Goal: Information Seeking & Learning: Learn about a topic

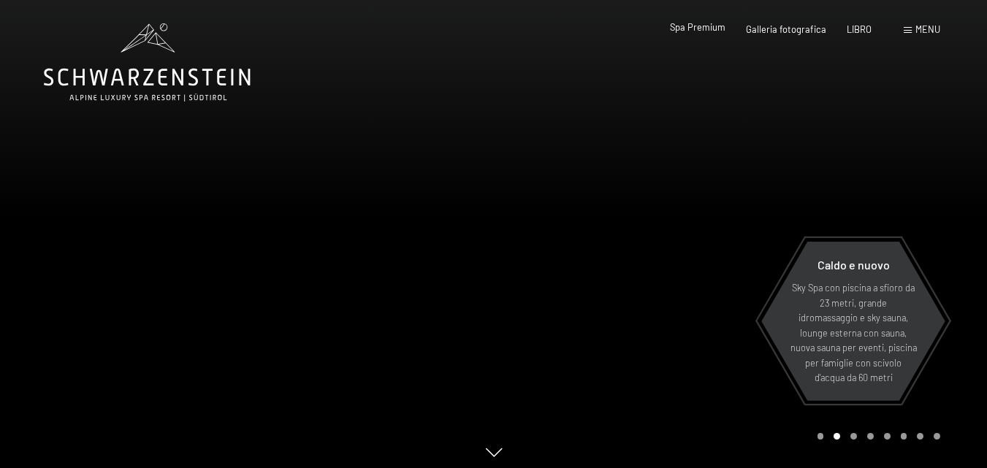
click at [693, 26] on font "Spa Premium" at bounding box center [698, 27] width 56 height 12
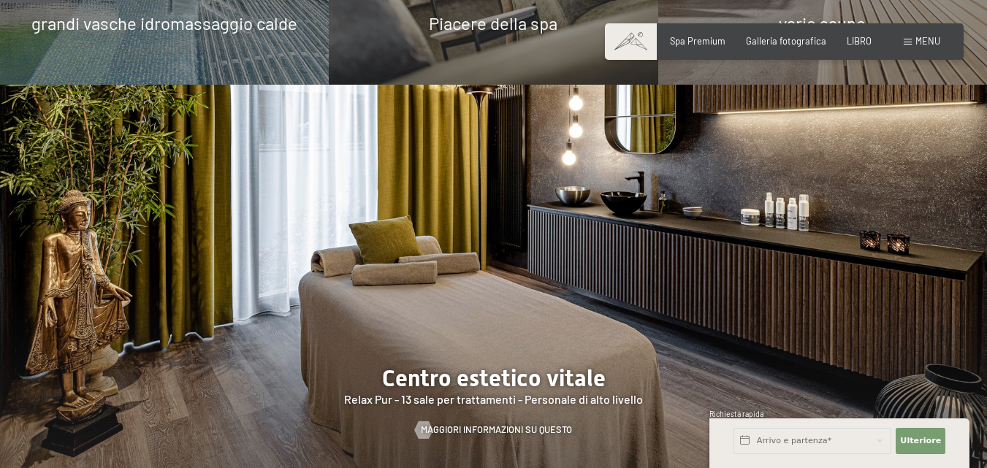
scroll to position [512, 0]
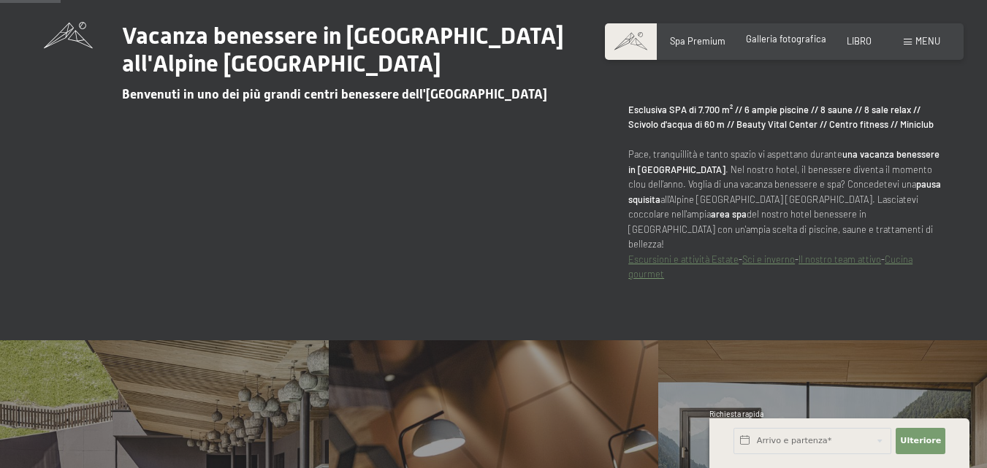
click at [789, 39] on font "Galleria fotografica" at bounding box center [786, 39] width 80 height 12
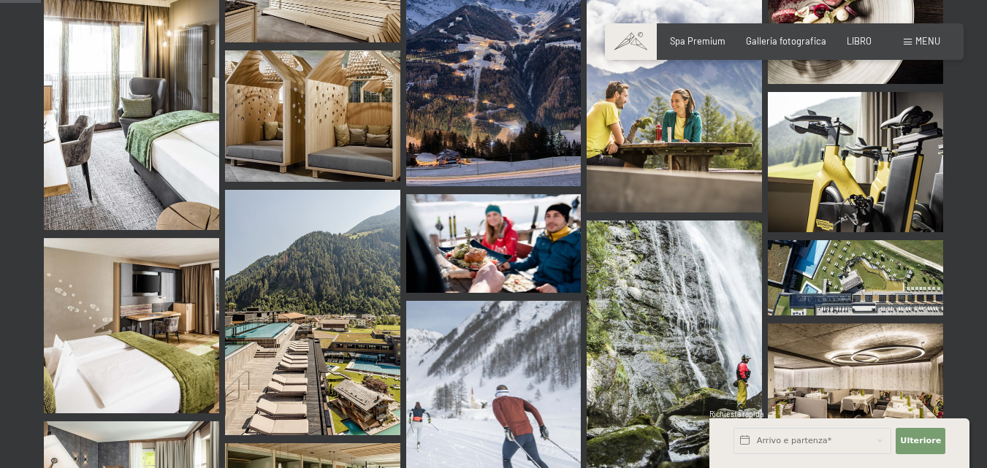
scroll to position [585, 0]
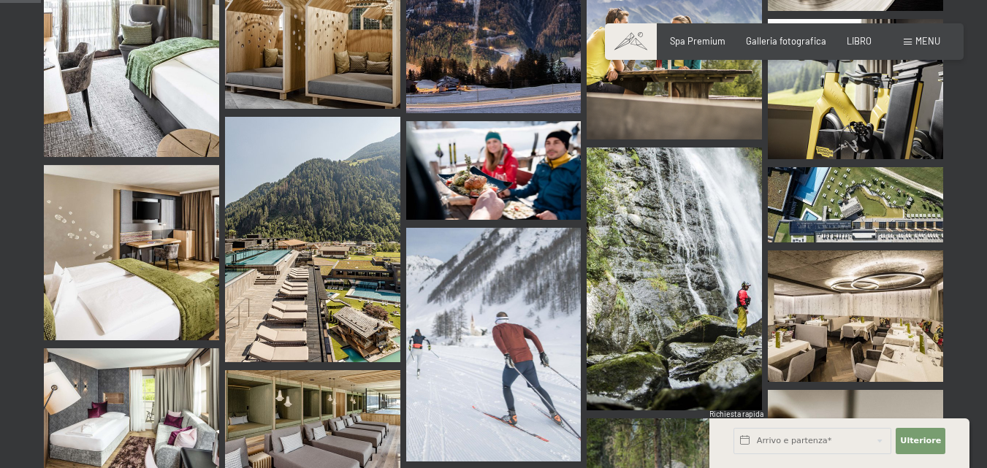
click at [506, 324] on img at bounding box center [493, 345] width 175 height 234
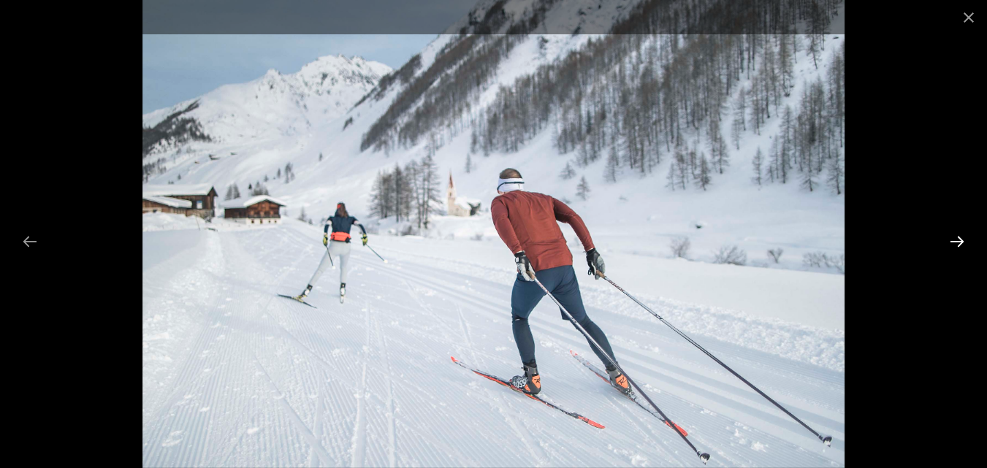
click at [956, 240] on button "Next slide" at bounding box center [957, 241] width 31 height 28
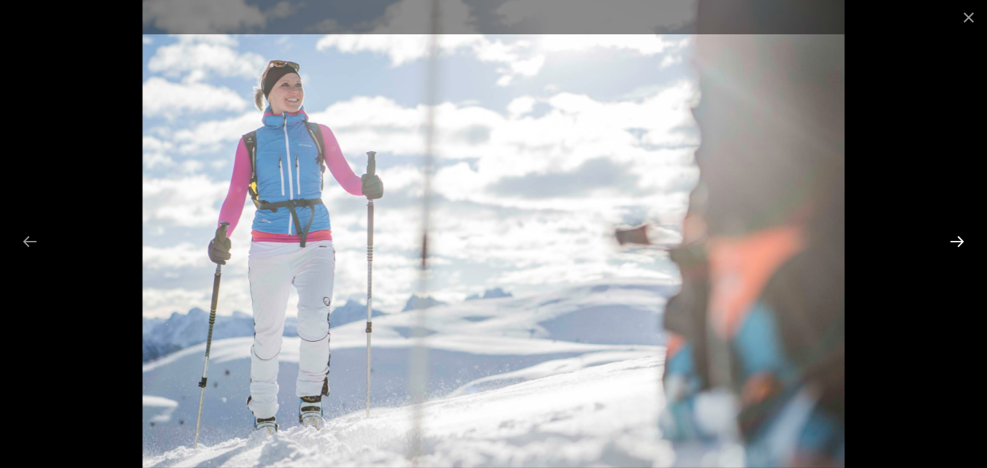
click at [956, 240] on button "Next slide" at bounding box center [957, 241] width 31 height 28
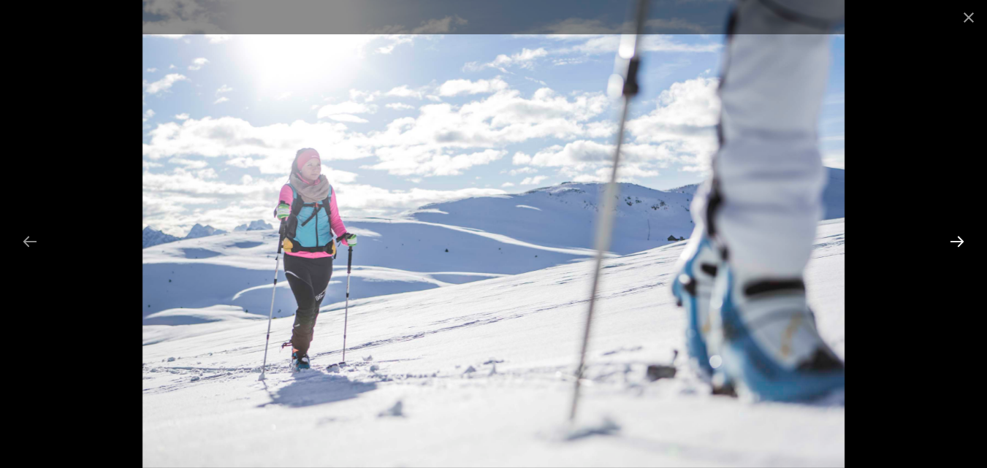
click at [956, 240] on button "Next slide" at bounding box center [957, 241] width 31 height 28
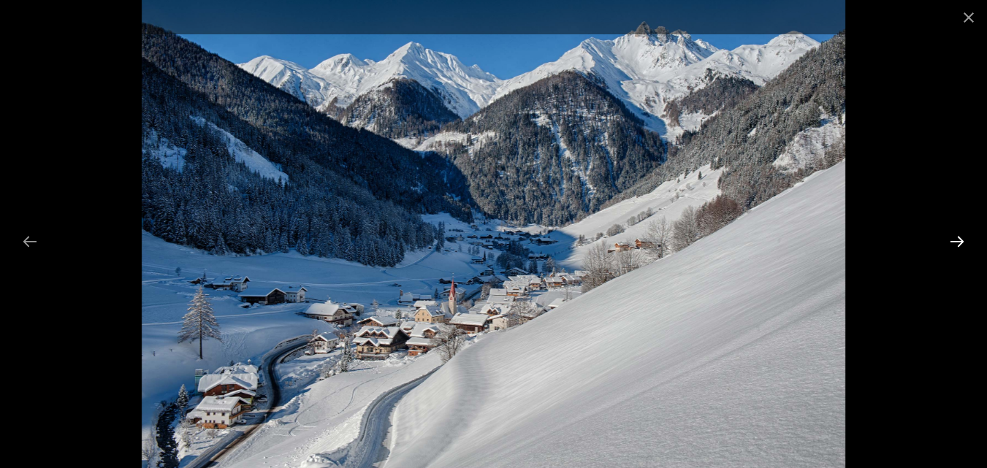
click at [956, 240] on button "Next slide" at bounding box center [957, 241] width 31 height 28
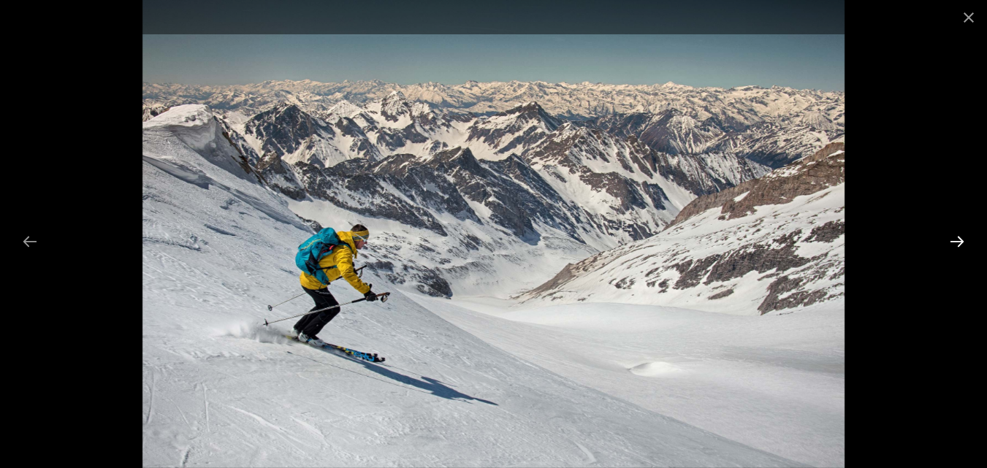
click at [956, 240] on button "Next slide" at bounding box center [957, 241] width 31 height 28
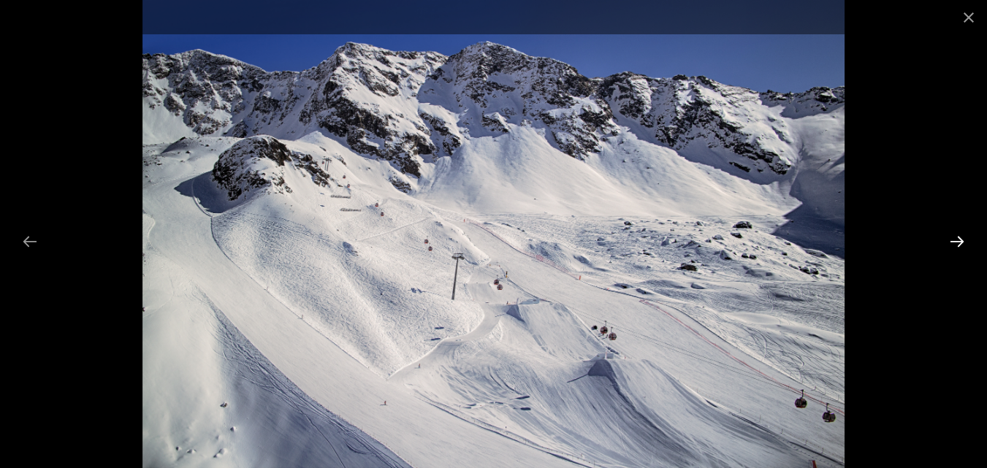
click at [956, 240] on button "Next slide" at bounding box center [957, 241] width 31 height 28
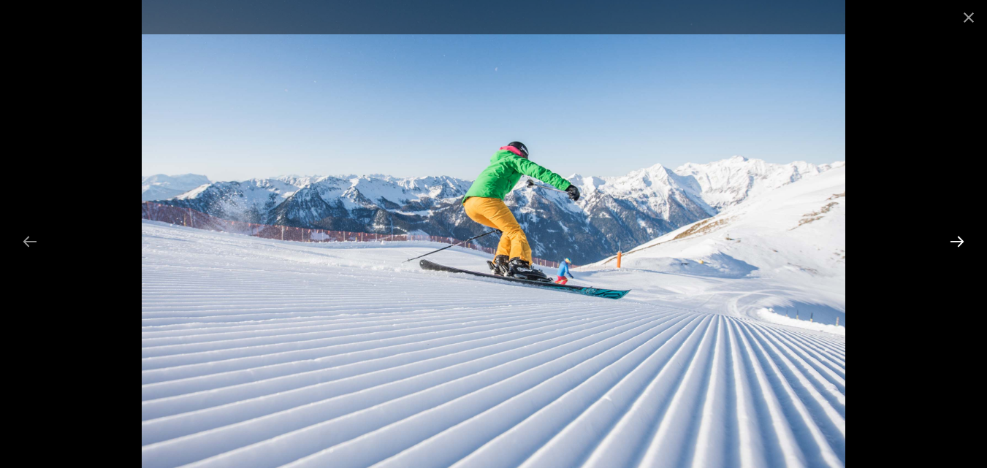
click at [956, 240] on button "Next slide" at bounding box center [957, 241] width 31 height 28
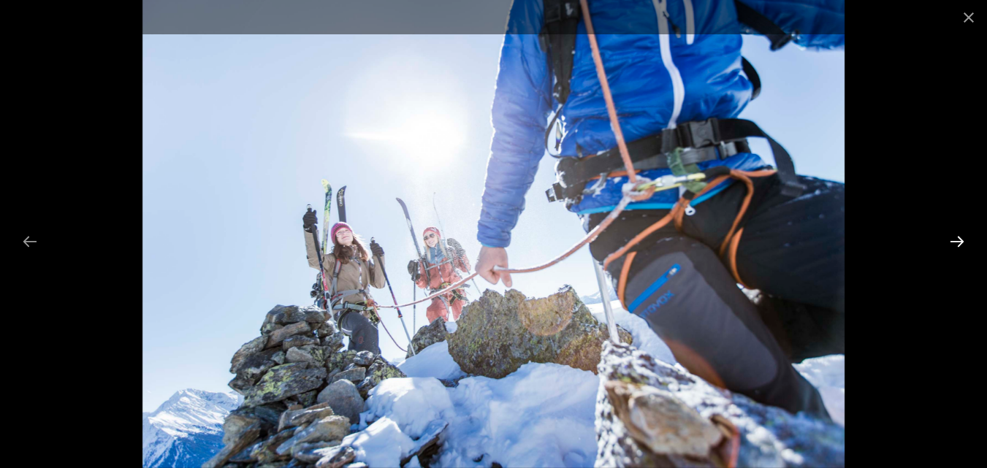
click at [956, 240] on button "Next slide" at bounding box center [957, 241] width 31 height 28
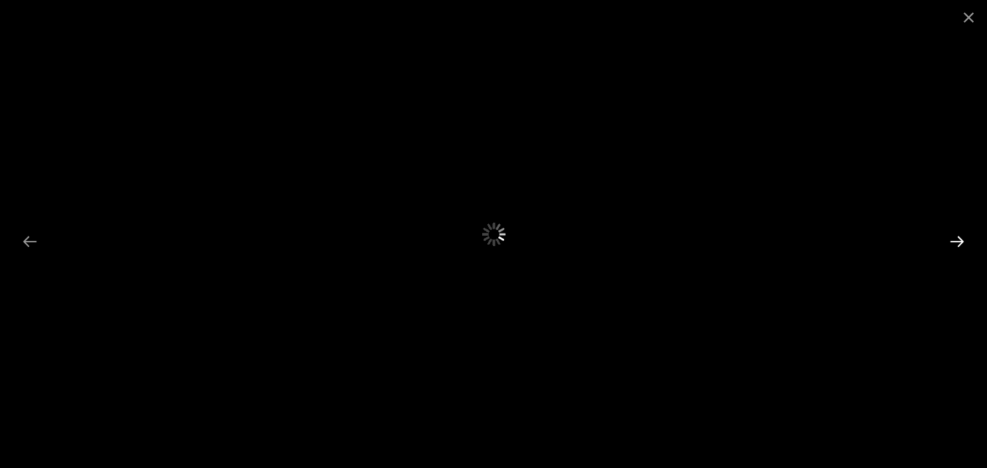
click at [956, 240] on button "Next slide" at bounding box center [957, 241] width 31 height 28
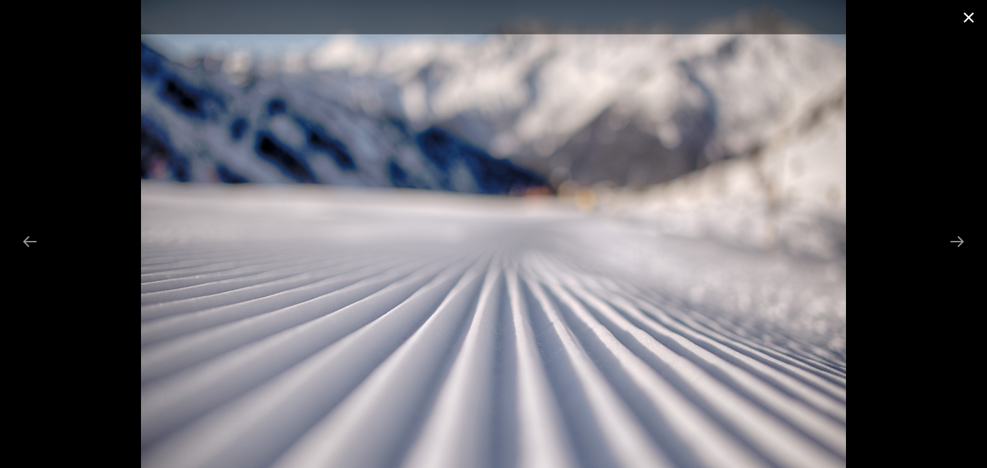
click at [967, 15] on button "Close gallery" at bounding box center [969, 17] width 37 height 34
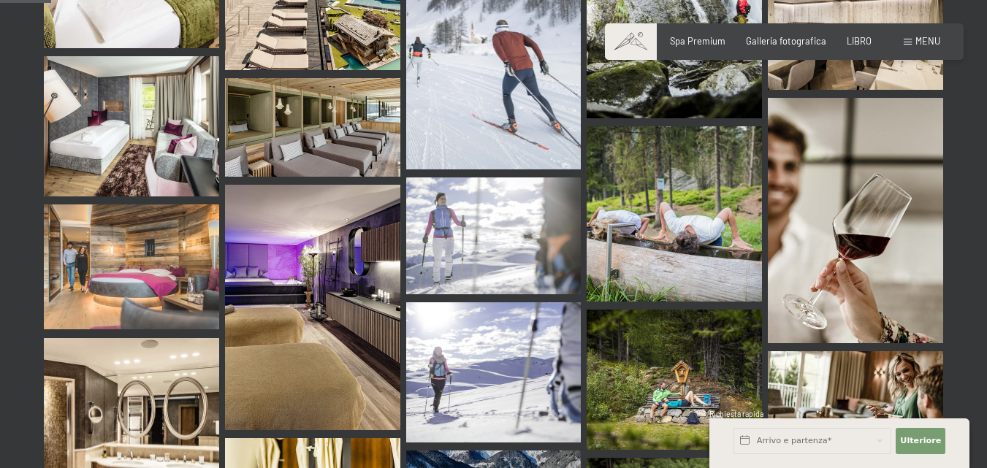
scroll to position [512, 0]
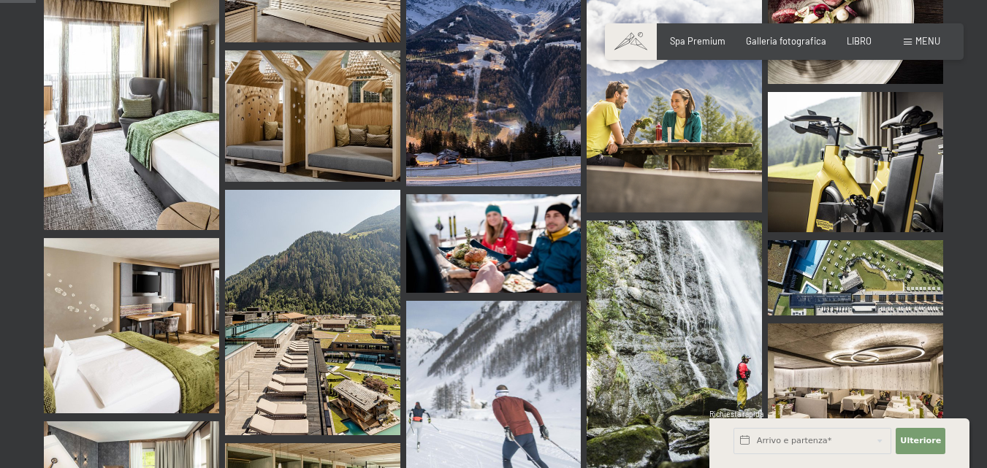
click at [927, 41] on font "menu" at bounding box center [928, 41] width 25 height 12
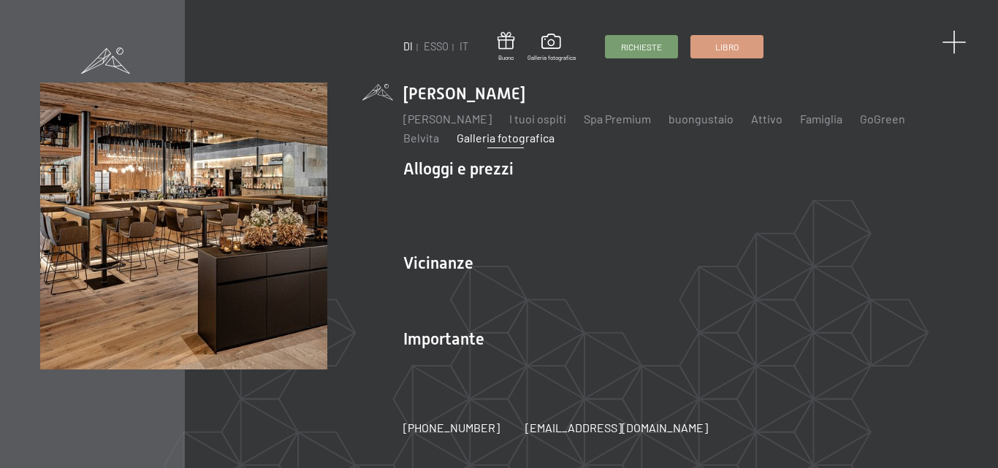
click at [957, 41] on span at bounding box center [954, 43] width 24 height 24
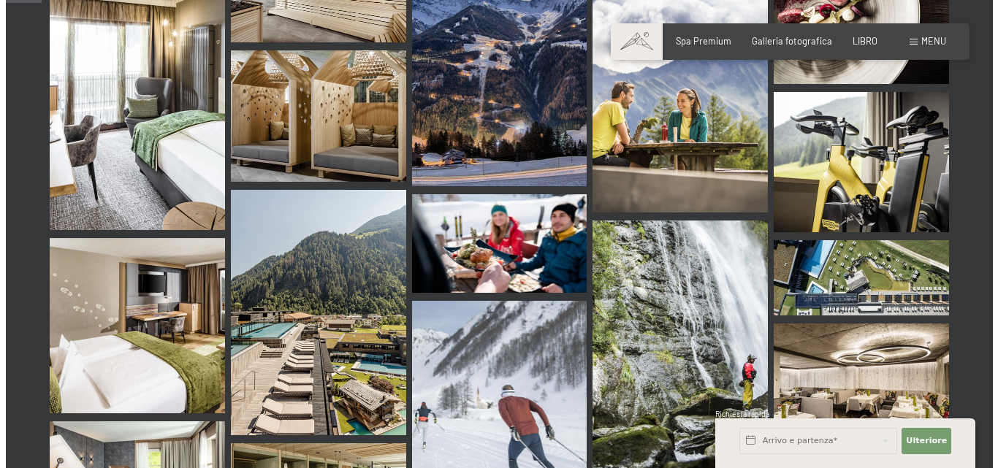
scroll to position [0, 0]
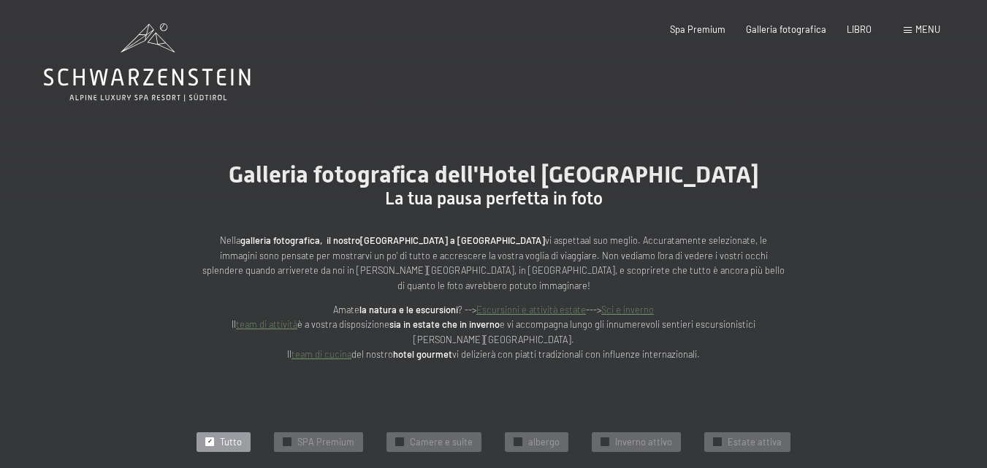
click at [906, 28] on span at bounding box center [908, 30] width 8 height 7
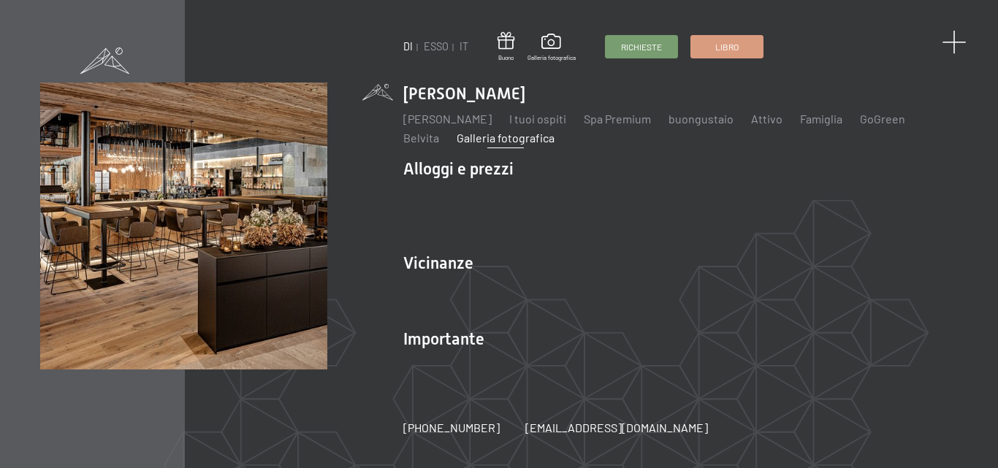
click at [956, 39] on span at bounding box center [954, 43] width 24 height 24
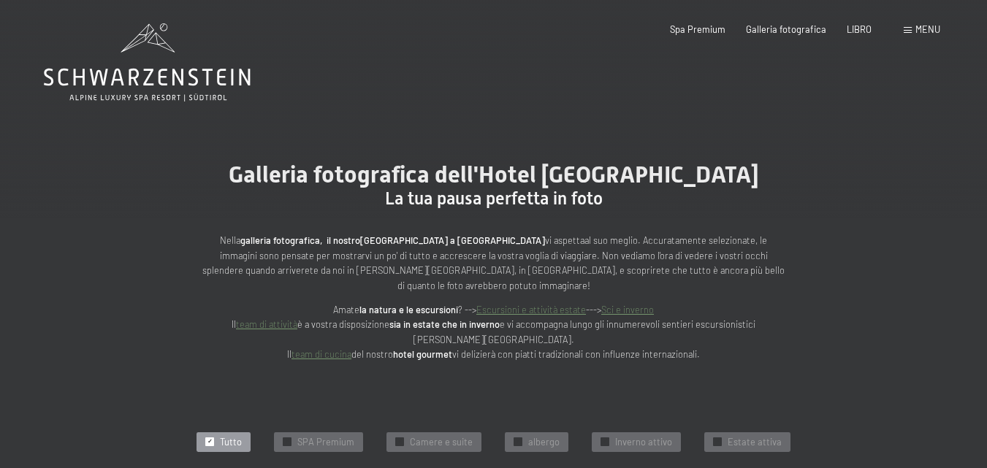
click at [911, 28] on span at bounding box center [908, 30] width 8 height 7
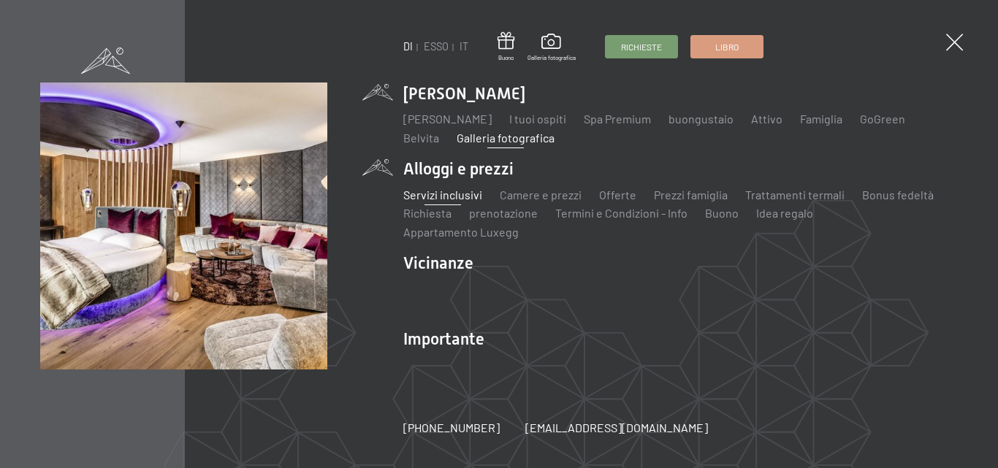
click at [452, 199] on font "Servizi inclusivi" at bounding box center [442, 195] width 79 height 14
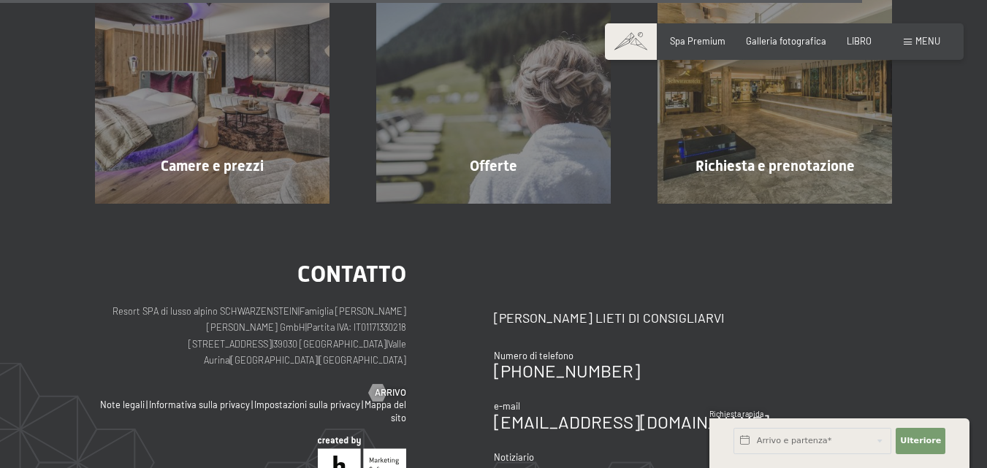
scroll to position [1900, 0]
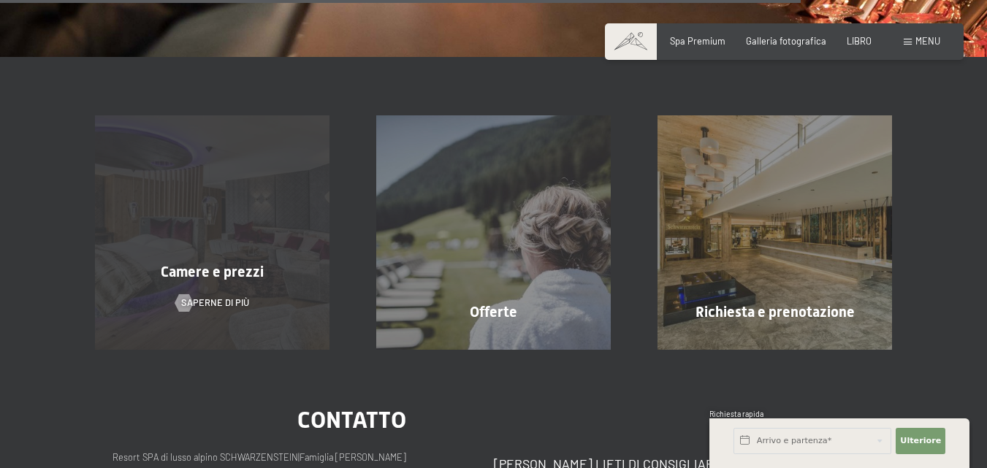
click at [223, 234] on div "Camere e prezzi Saperne di più" at bounding box center [212, 232] width 281 height 235
